Goal: Task Accomplishment & Management: Manage account settings

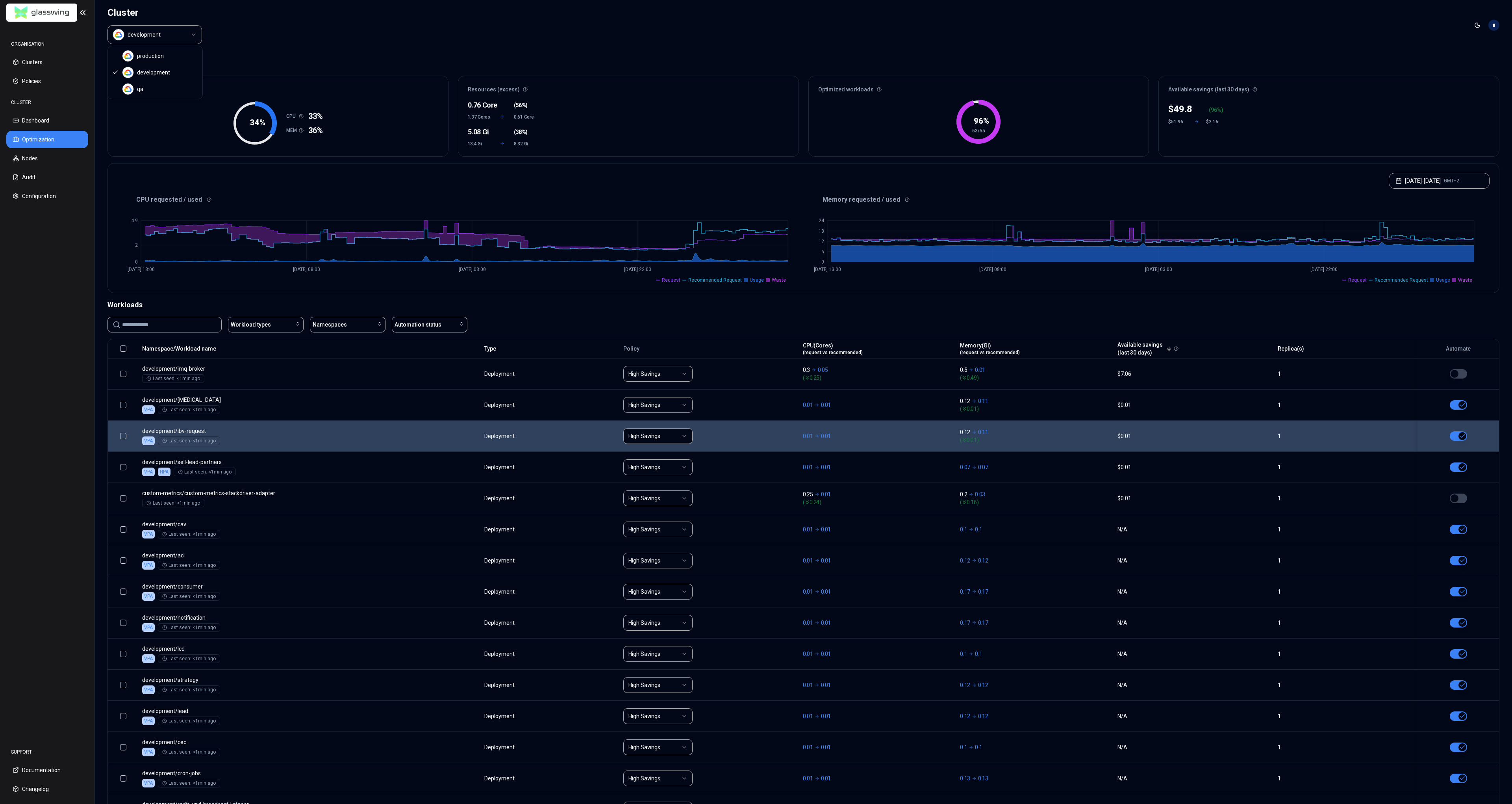
click at [170, 39] on html "ORGANISATION Clusters Policies CLUSTER Dashboard Optimization Nodes Audit Confi…" at bounding box center [756, 402] width 1512 height 804
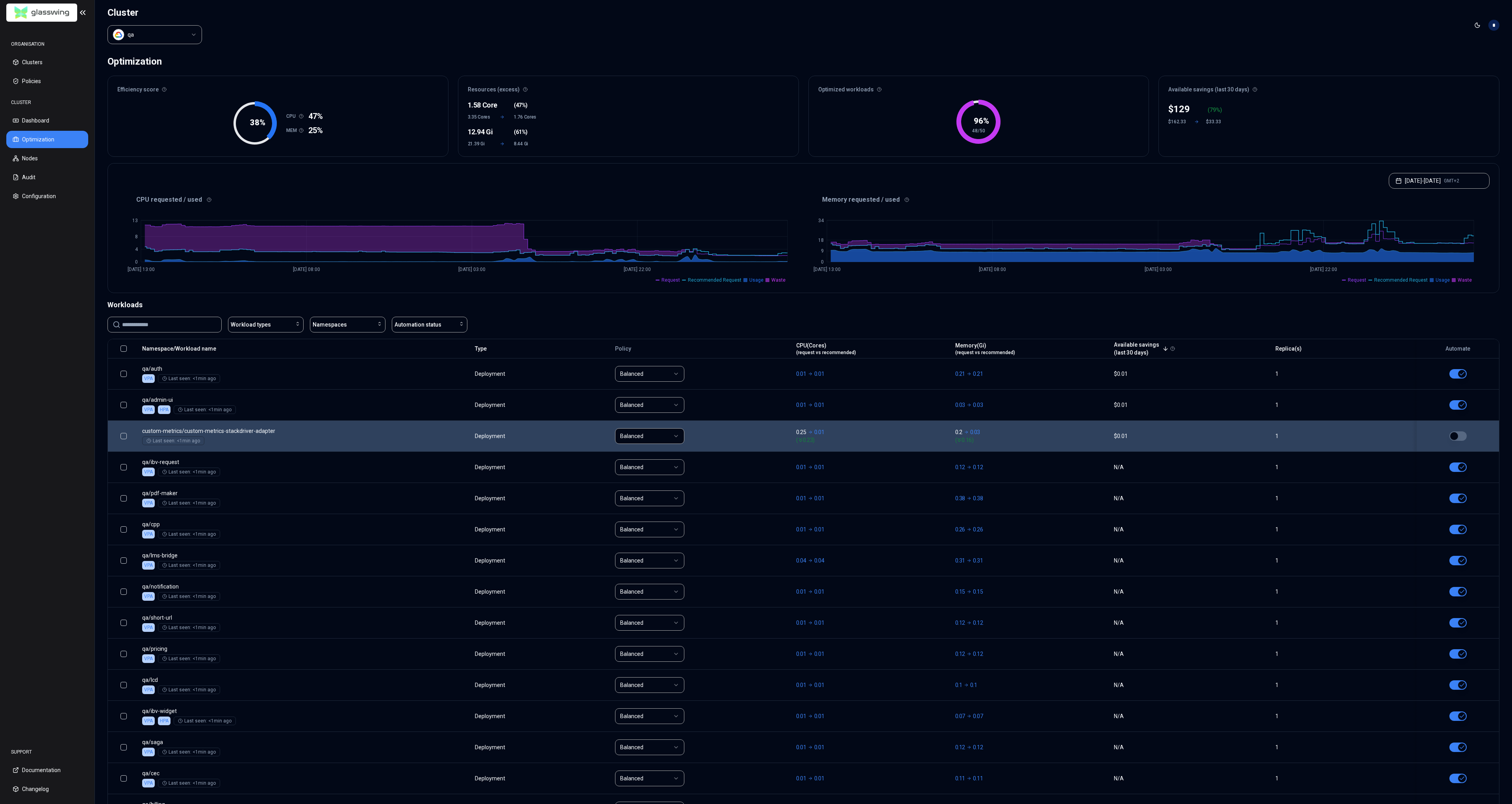
click at [1461, 437] on button "button" at bounding box center [1458, 436] width 18 height 9
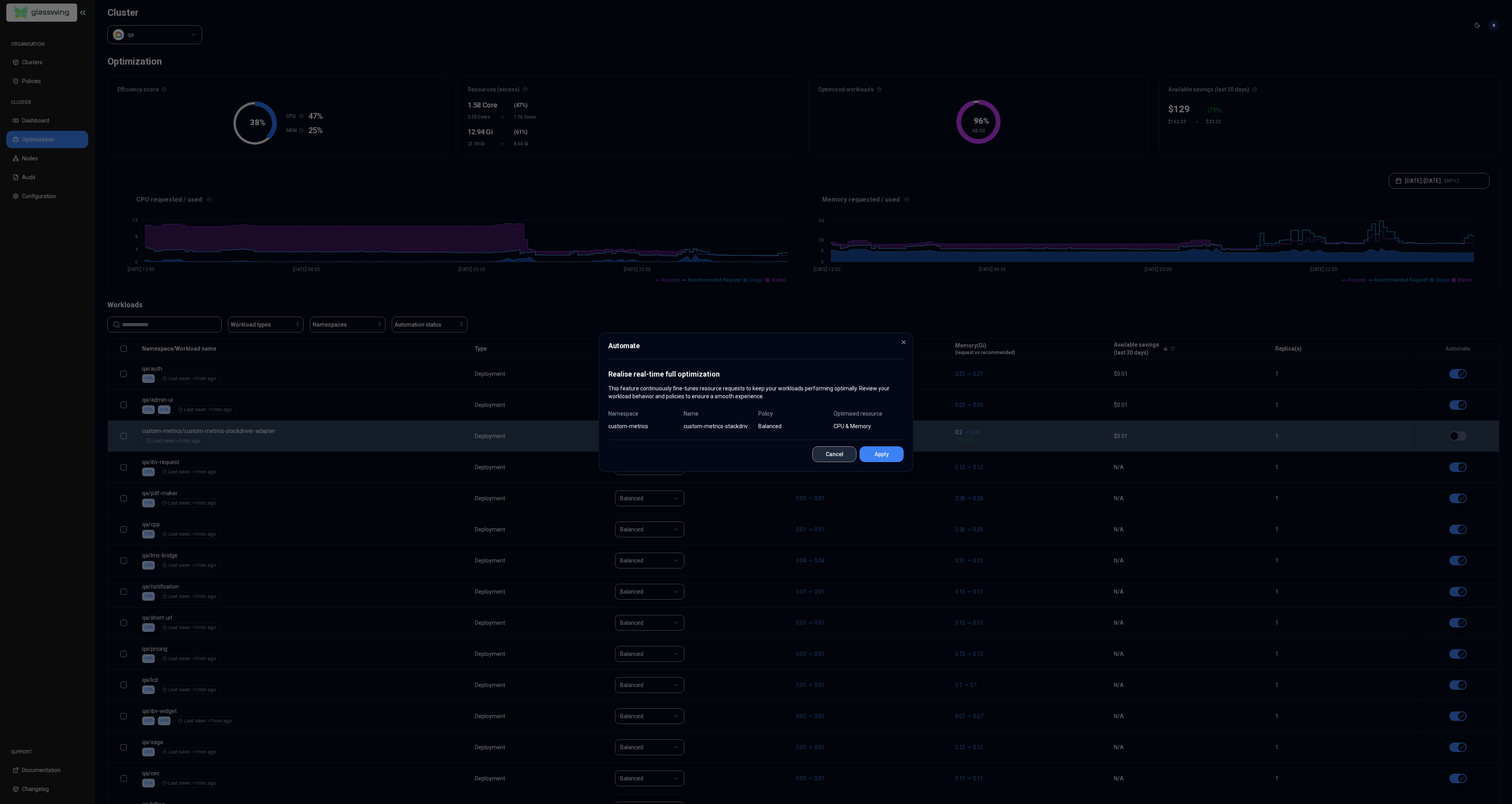
click at [829, 459] on button "Cancel" at bounding box center [834, 454] width 44 height 16
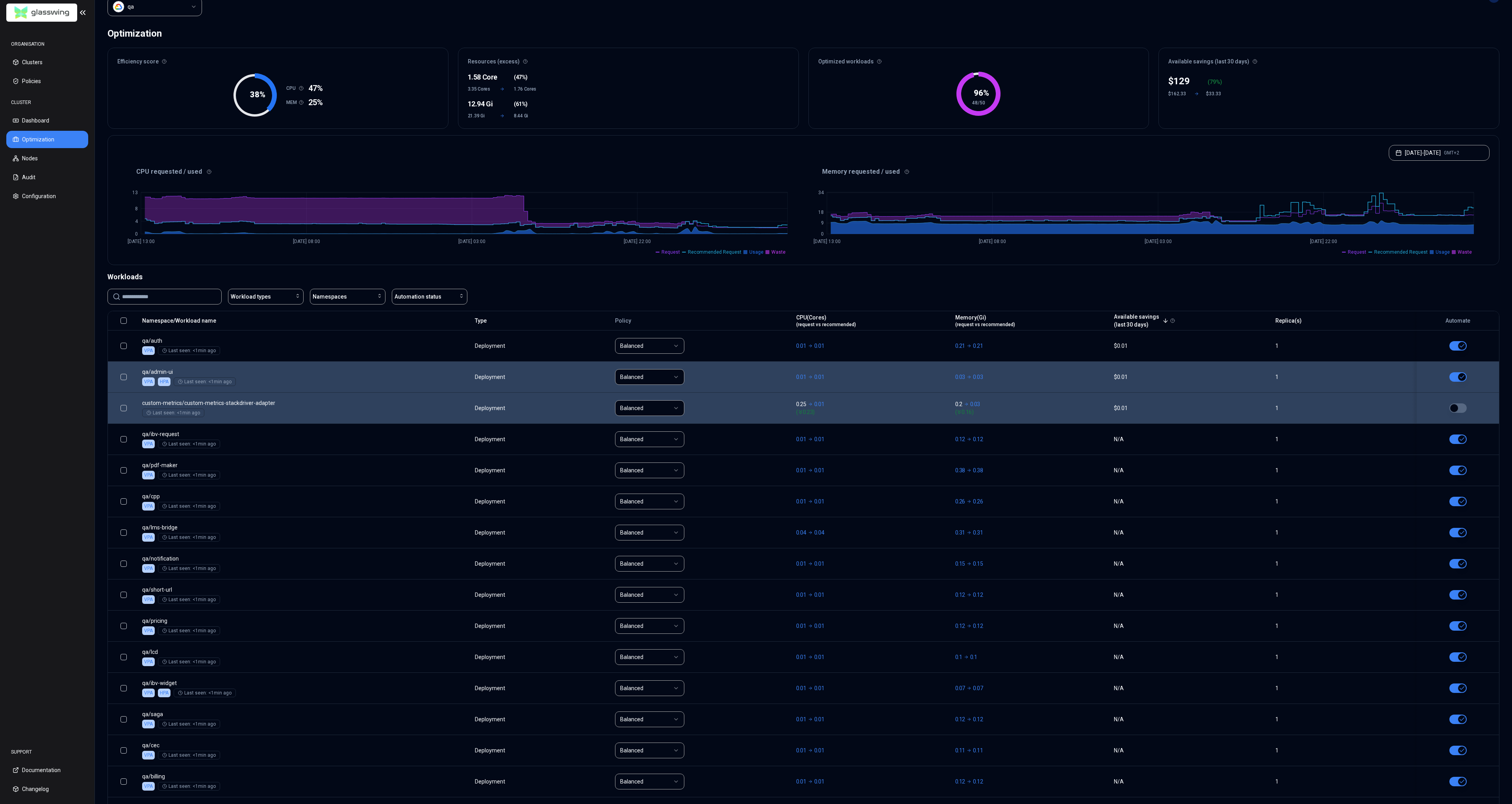
scroll to position [9, 0]
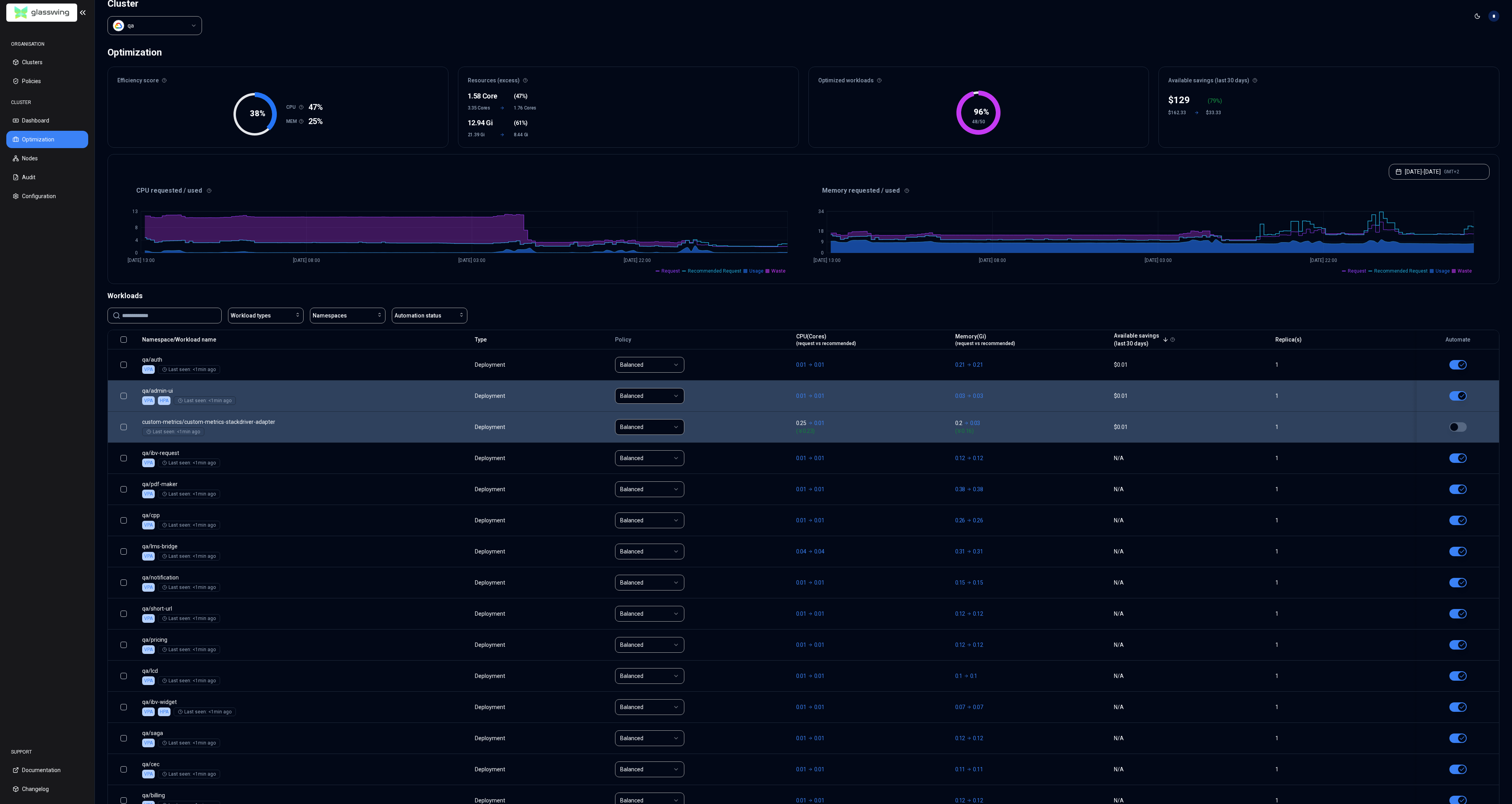
click at [1459, 426] on button "button" at bounding box center [1458, 427] width 18 height 9
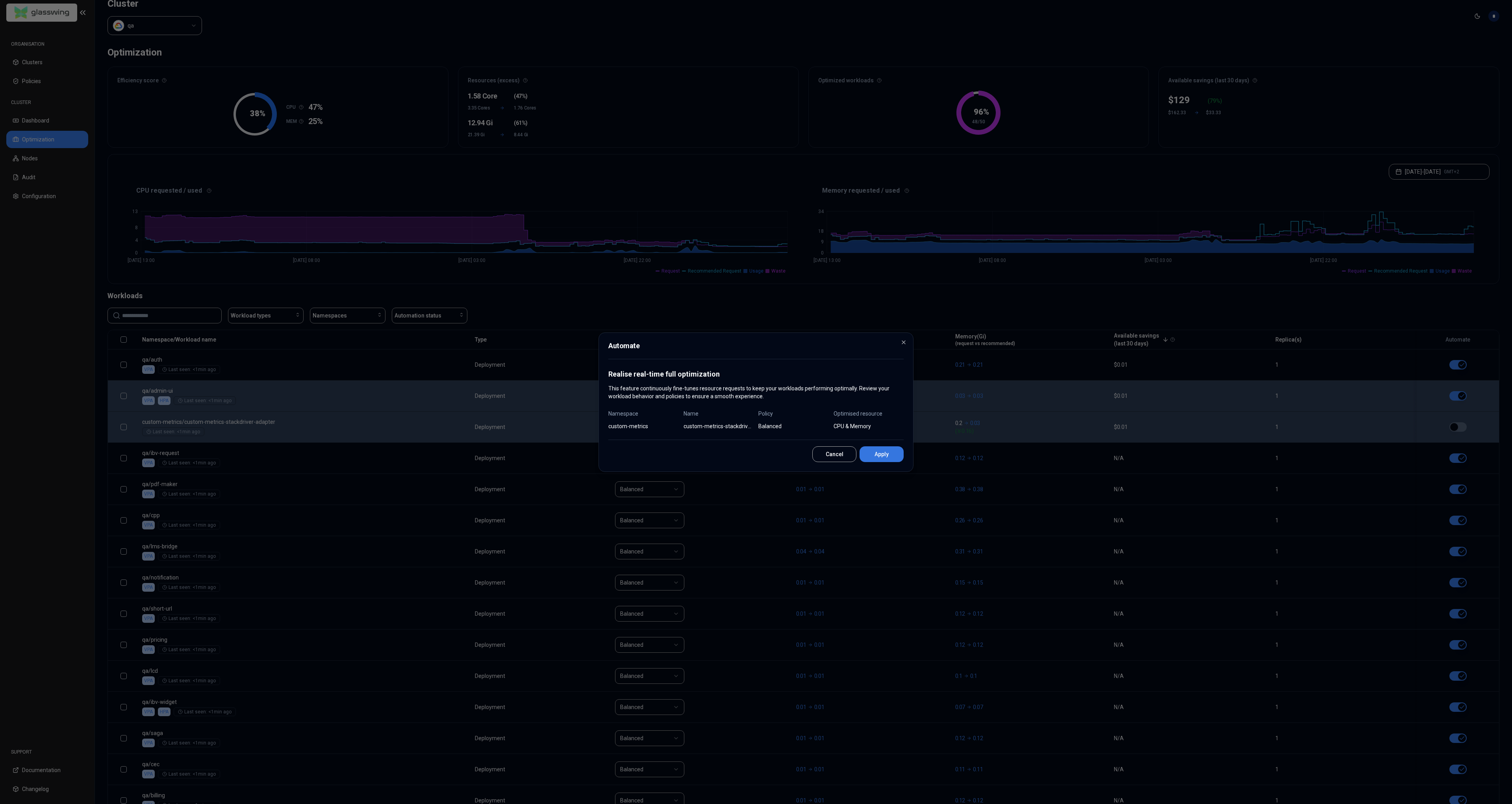
click at [881, 455] on button "Apply" at bounding box center [881, 454] width 44 height 16
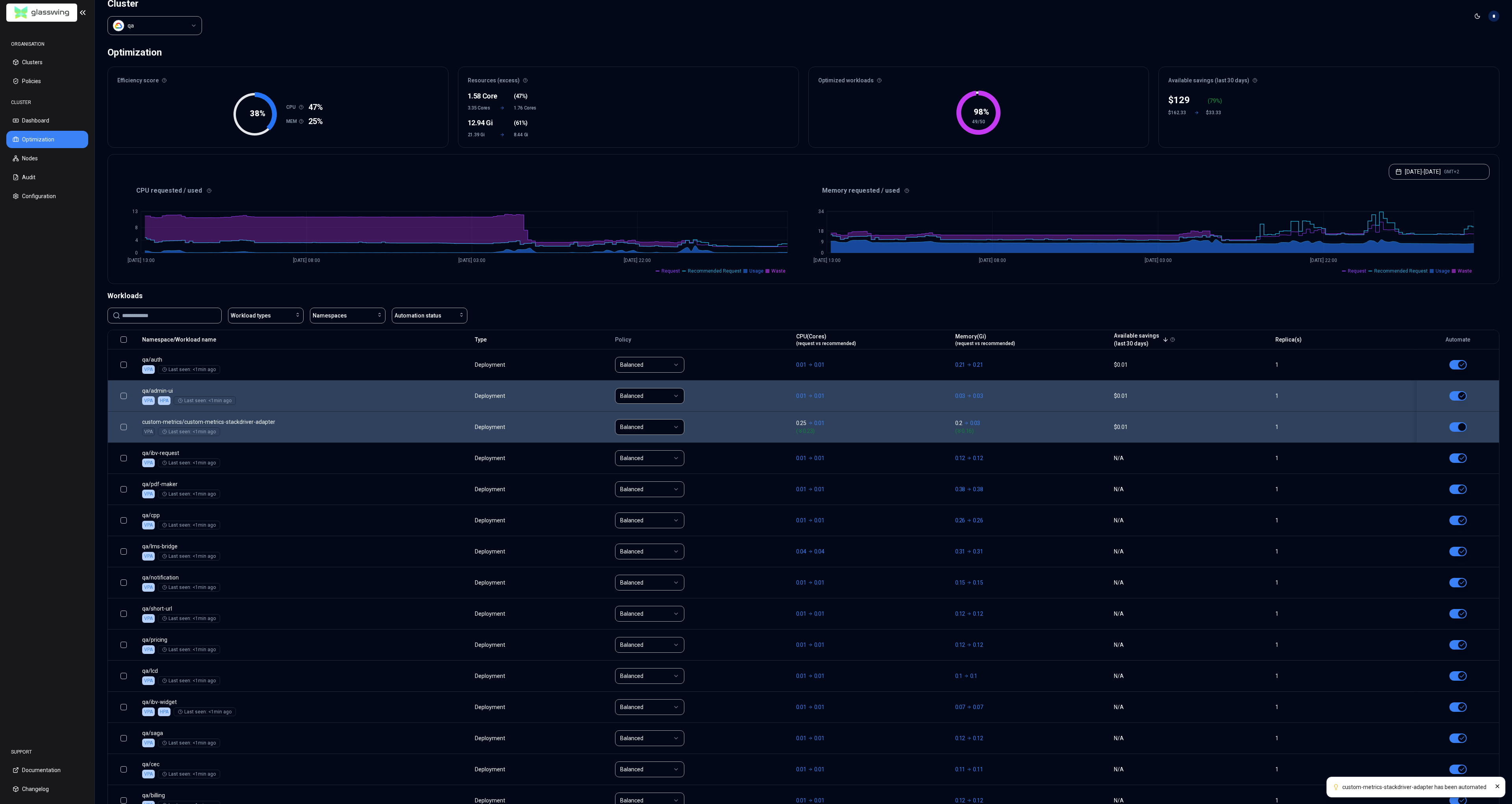
click at [150, 22] on html "custom-metrics-stackdriver-adapter has been automated ORGANISATION Clusters Pol…" at bounding box center [756, 402] width 1512 height 804
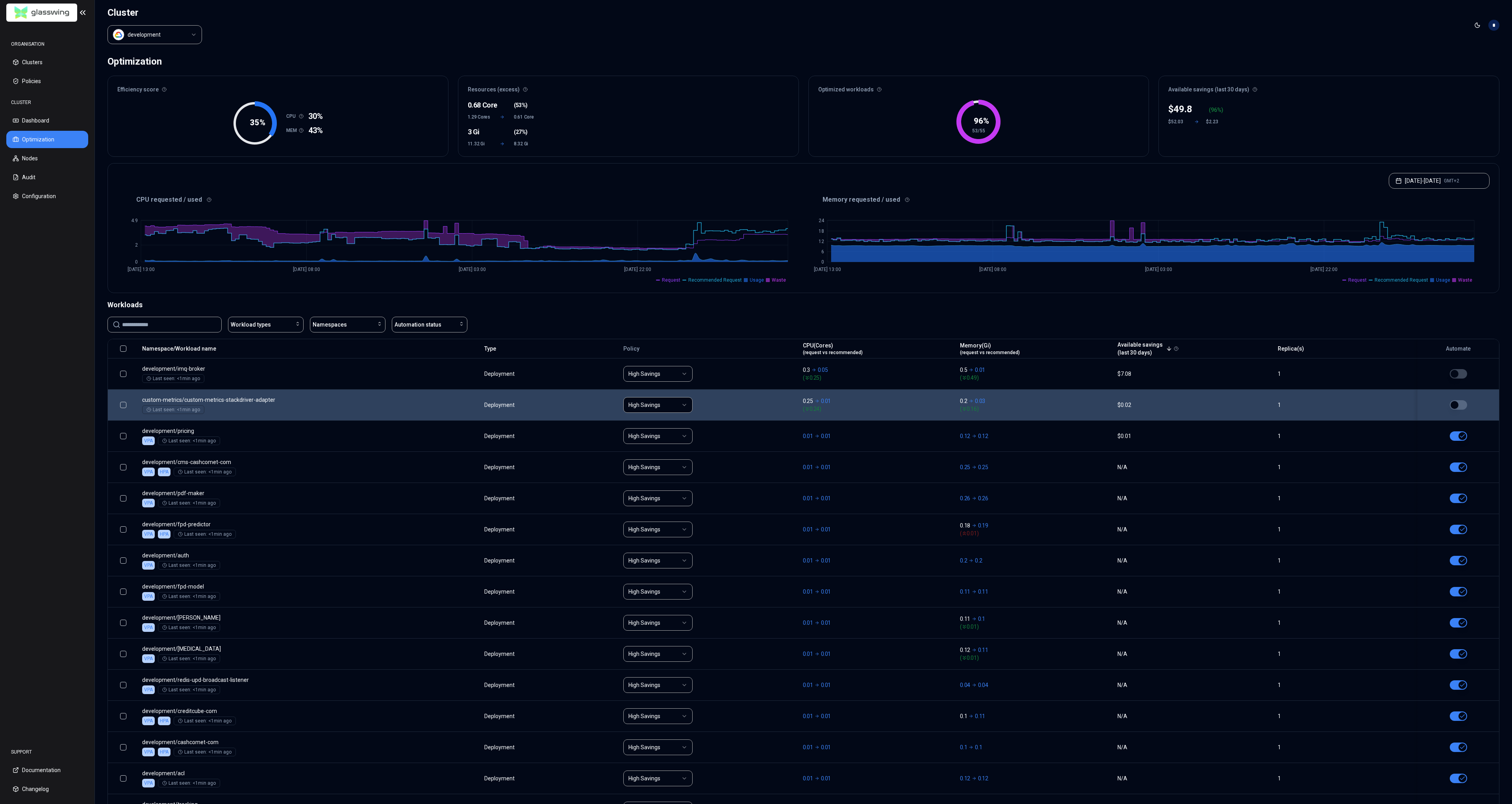
click at [1460, 408] on button "button" at bounding box center [1459, 405] width 18 height 9
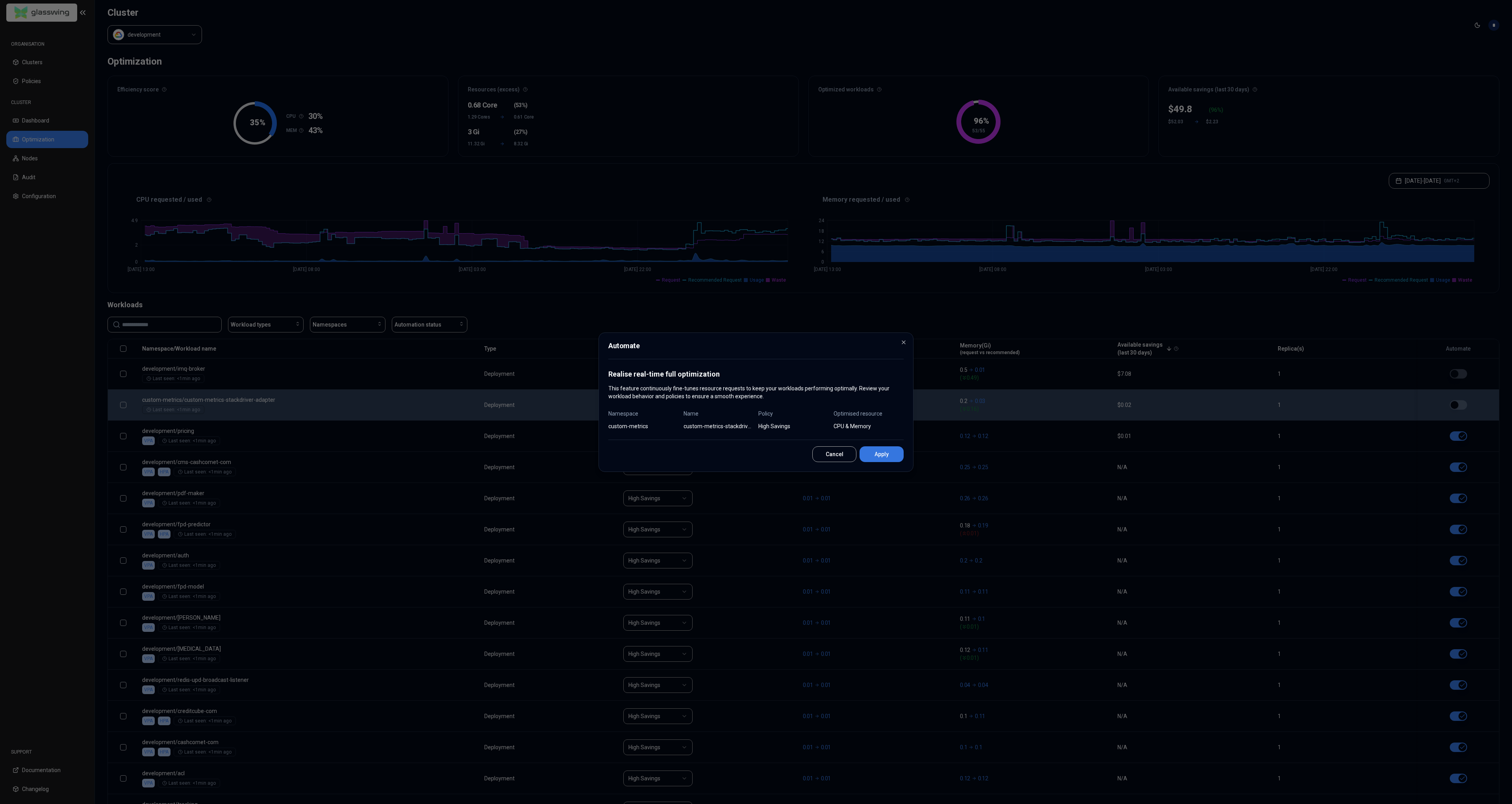
click at [873, 458] on button "Apply" at bounding box center [881, 454] width 44 height 16
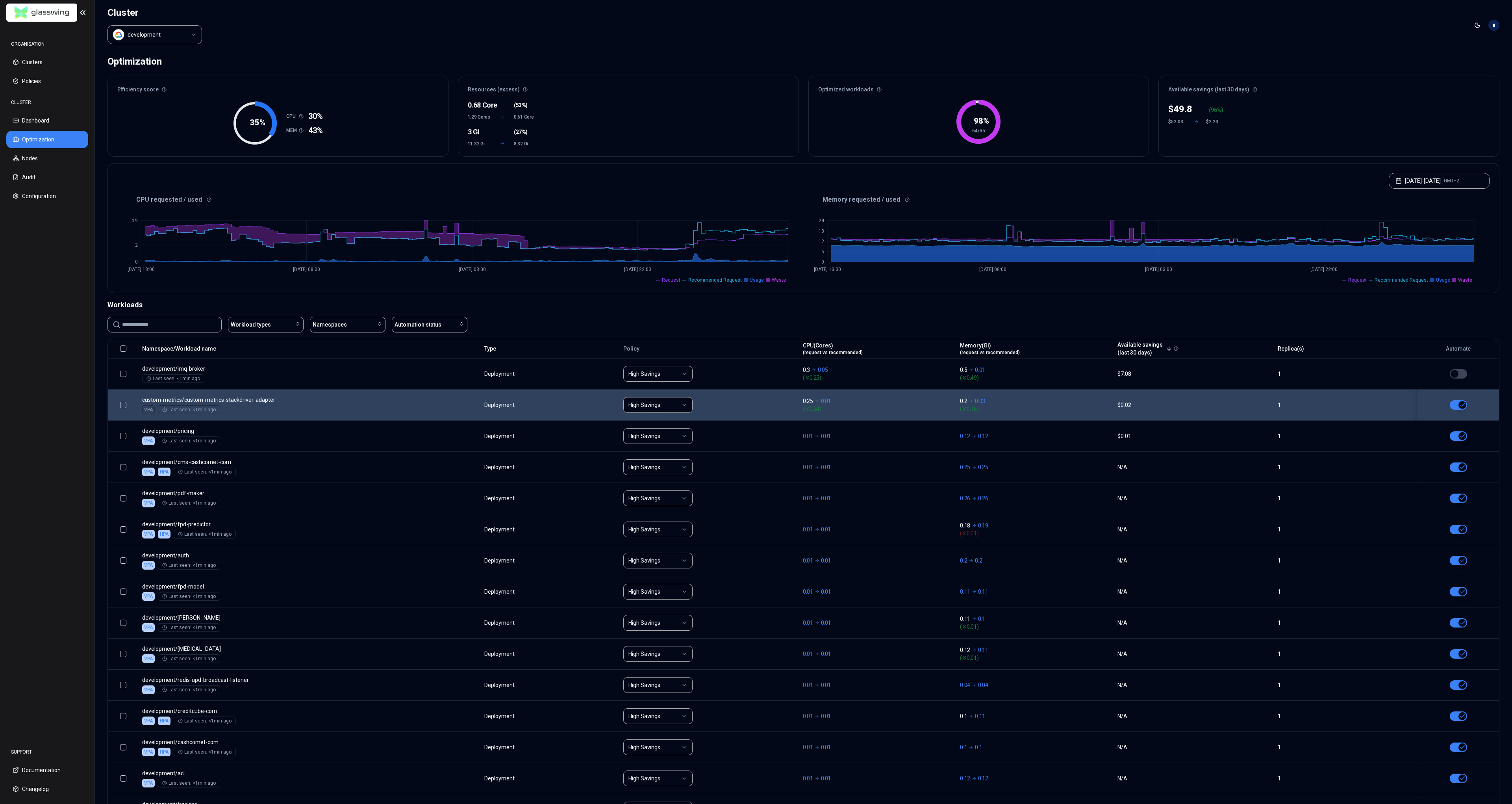
click at [150, 33] on html "ORGANISATION Clusters Policies CLUSTER Dashboard Optimization Nodes Audit Confi…" at bounding box center [756, 402] width 1512 height 804
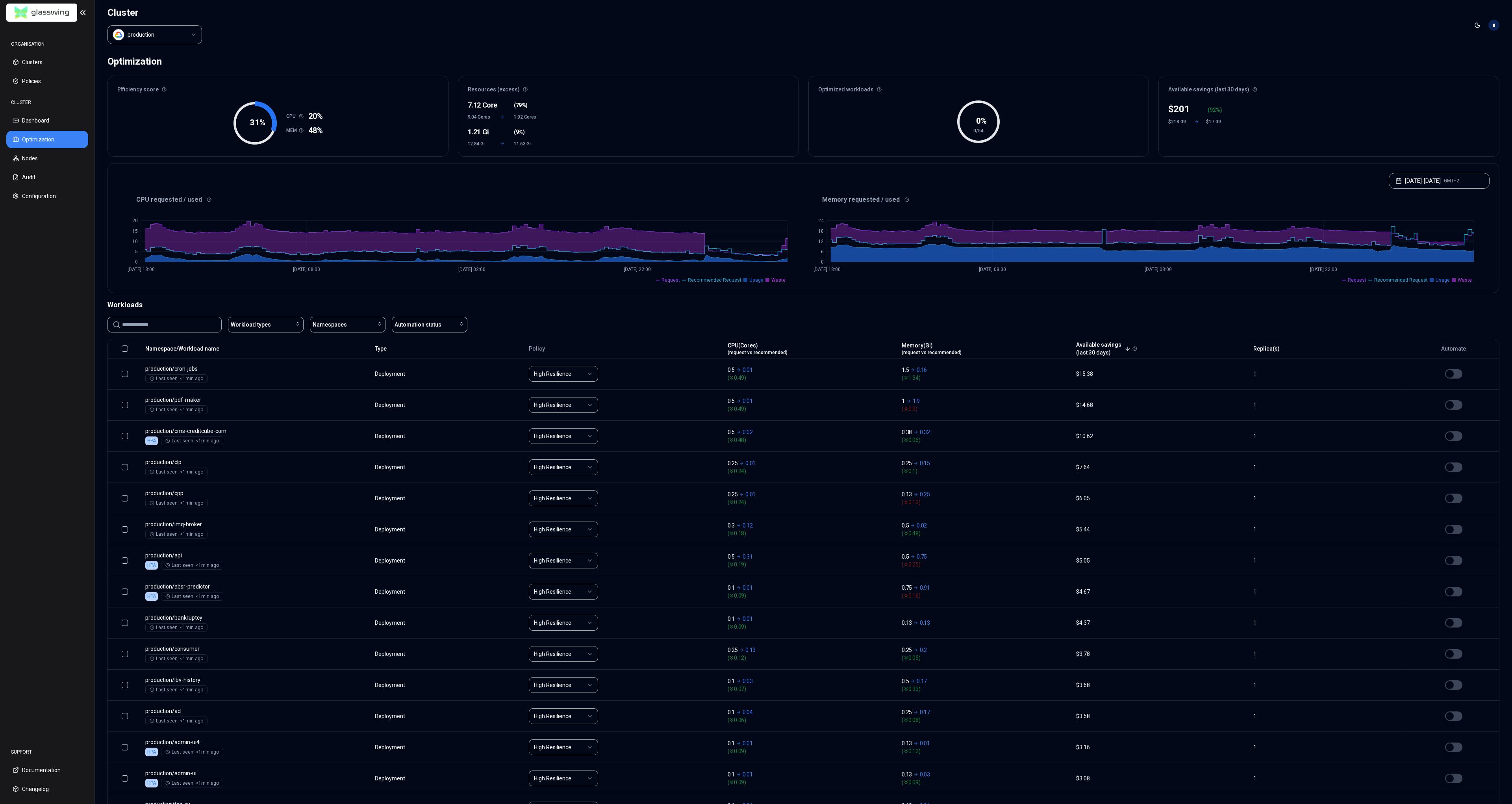
click at [167, 38] on html "ORGANISATION Clusters Policies CLUSTER Dashboard Optimization Nodes Audit Confi…" at bounding box center [756, 402] width 1512 height 804
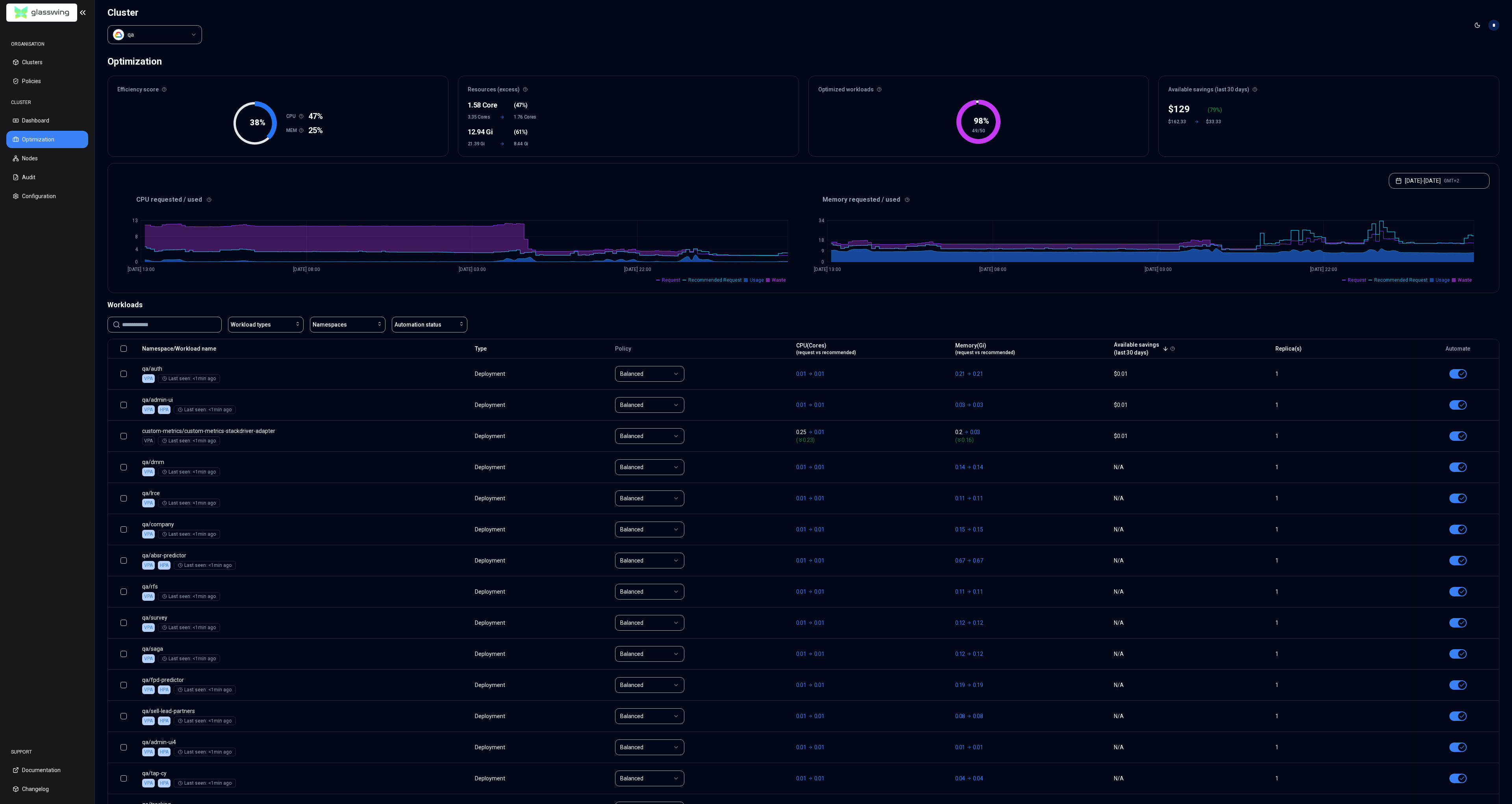
click at [799, 148] on div "Efficiency score 38 % CPU 47% MEM 25% Resources (excess) 1.58 Core ( 47% ) 3.35…" at bounding box center [803, 116] width 1392 height 81
